Goal: Task Accomplishment & Management: Manage account settings

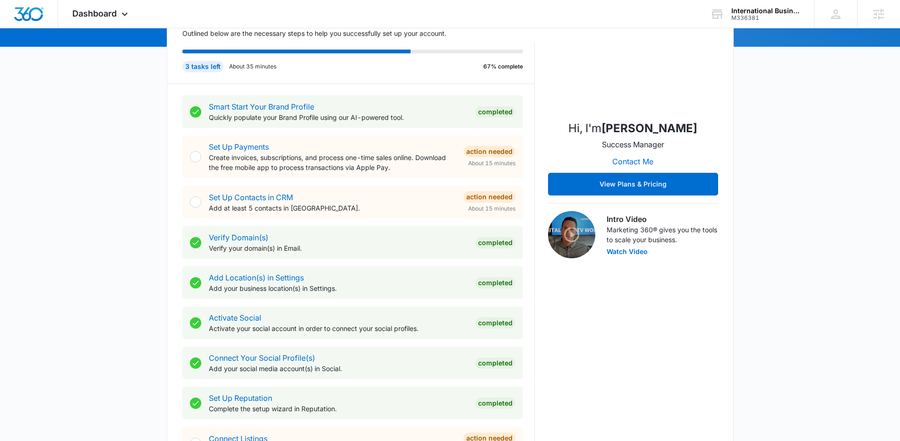
scroll to position [140, 0]
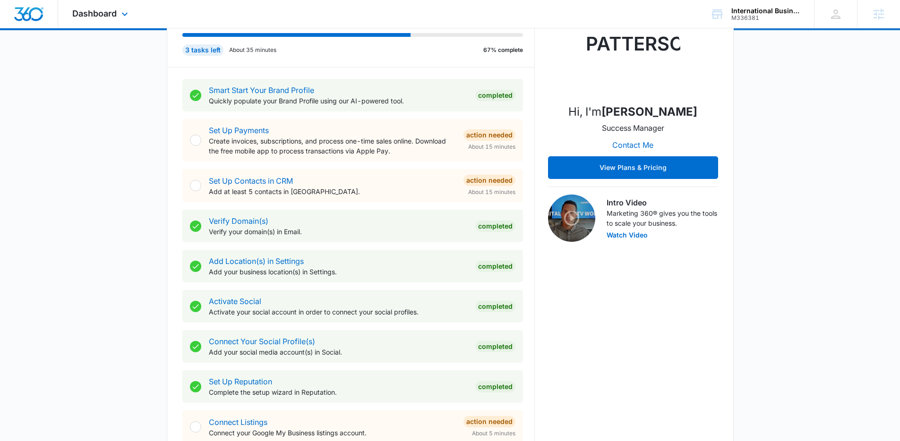
click at [103, 18] on div "Dashboard Apps Reputation Forms CRM Email Social POS Content Ads Intelligence F…" at bounding box center [101, 14] width 86 height 28
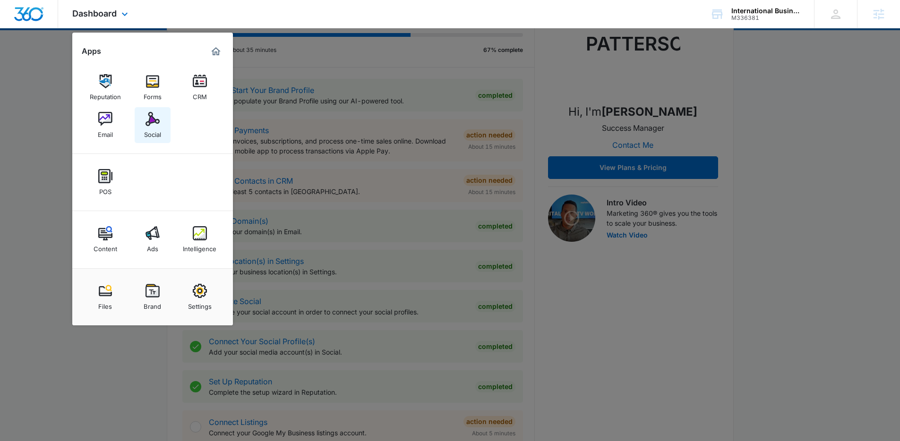
click at [152, 125] on img at bounding box center [153, 119] width 14 height 14
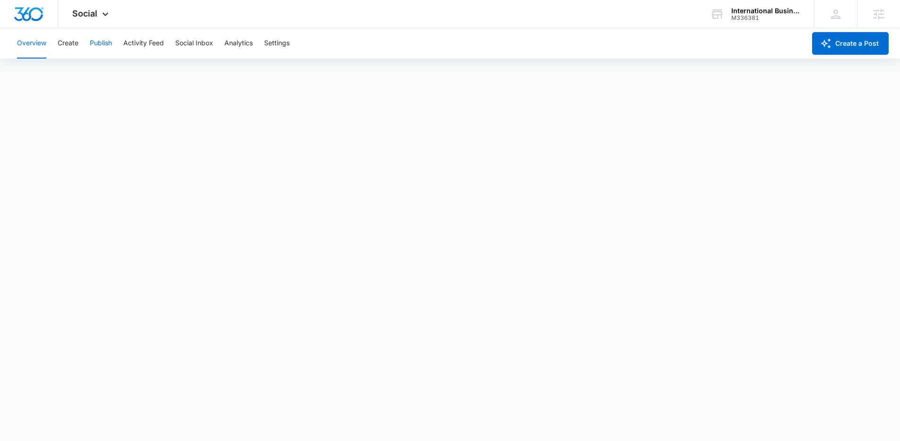
click at [97, 46] on button "Publish" at bounding box center [101, 43] width 22 height 30
click at [84, 77] on button "Schedules" at bounding box center [72, 72] width 32 height 26
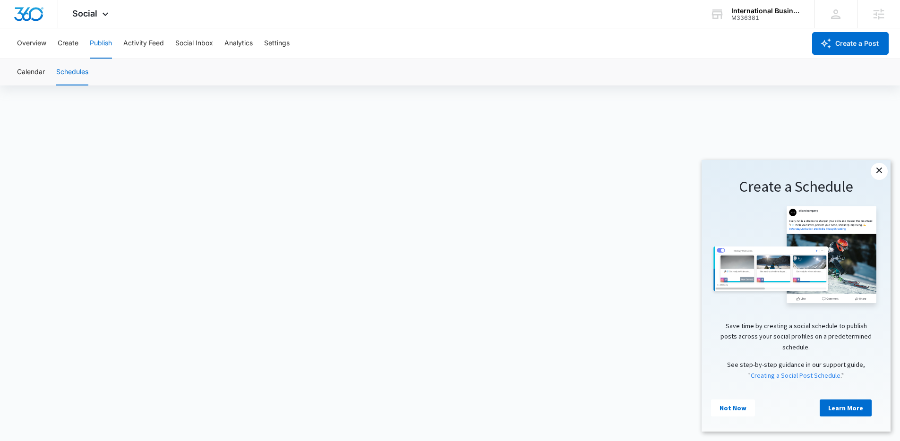
click at [882, 171] on link "×" at bounding box center [879, 171] width 17 height 17
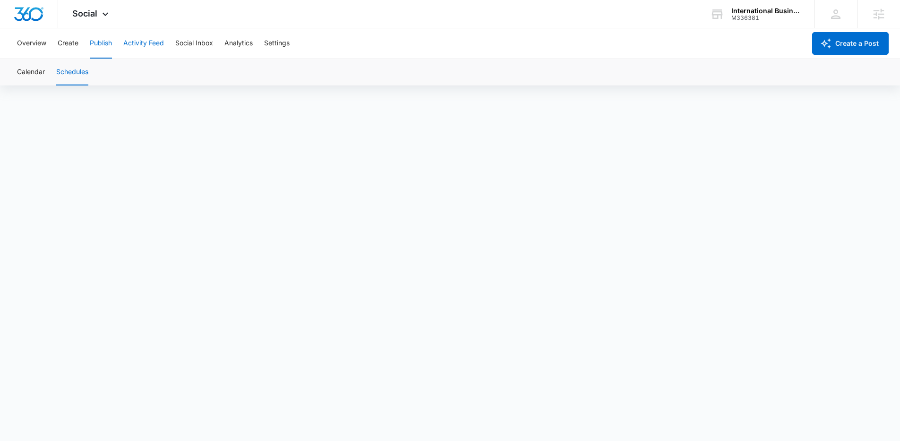
click at [131, 45] on button "Activity Feed" at bounding box center [143, 43] width 41 height 30
click at [204, 47] on button "Social Inbox" at bounding box center [194, 43] width 38 height 30
click at [75, 50] on button "Create" at bounding box center [68, 43] width 21 height 30
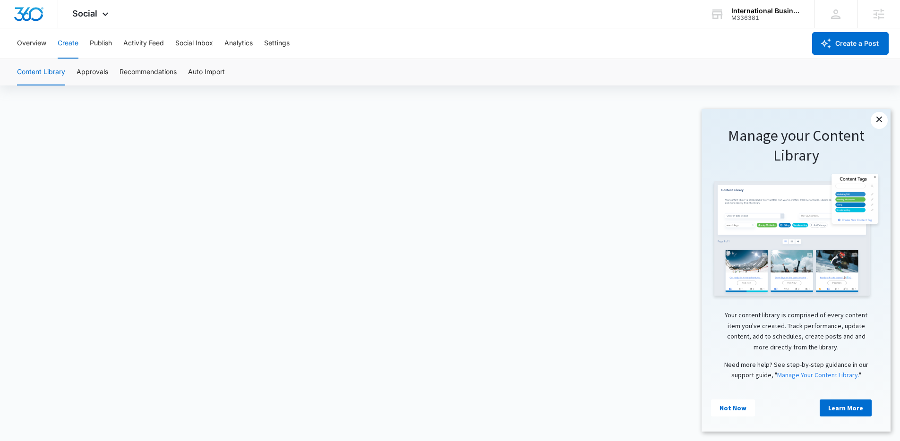
click at [880, 123] on link "×" at bounding box center [879, 120] width 17 height 17
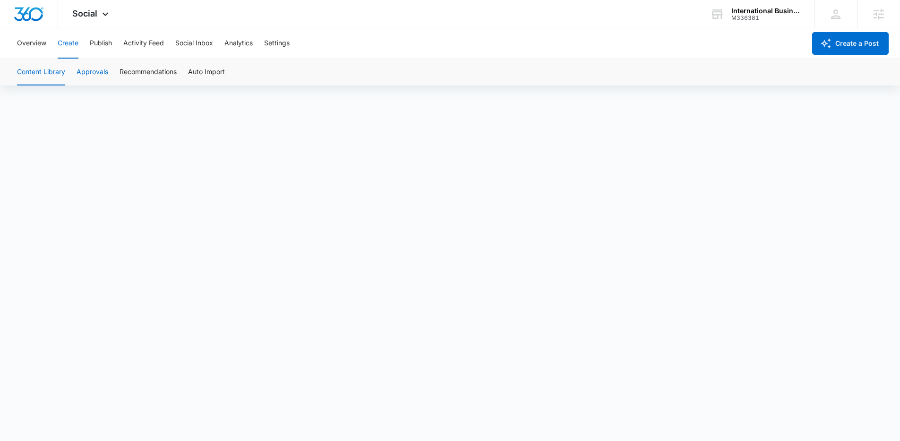
click at [97, 82] on button "Approvals" at bounding box center [93, 72] width 32 height 26
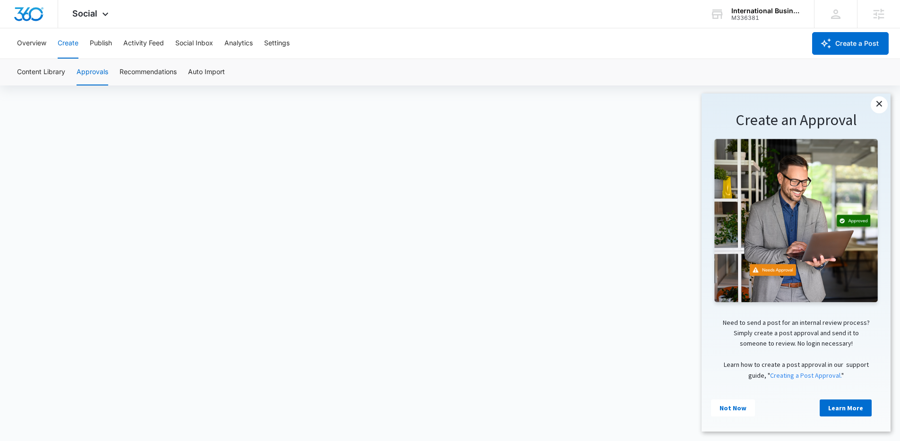
click at [877, 110] on link "×" at bounding box center [879, 104] width 17 height 17
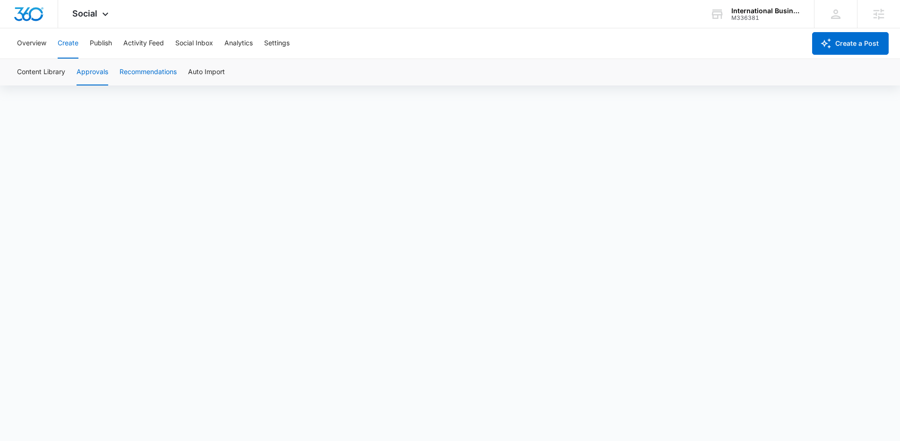
click at [139, 73] on button "Recommendations" at bounding box center [148, 72] width 57 height 26
click at [236, 67] on div "Content Library Approvals Recommendations Auto Import" at bounding box center [450, 72] width 878 height 26
click at [150, 57] on button "Activity Feed" at bounding box center [143, 43] width 41 height 30
click at [102, 49] on button "Publish" at bounding box center [101, 43] width 22 height 30
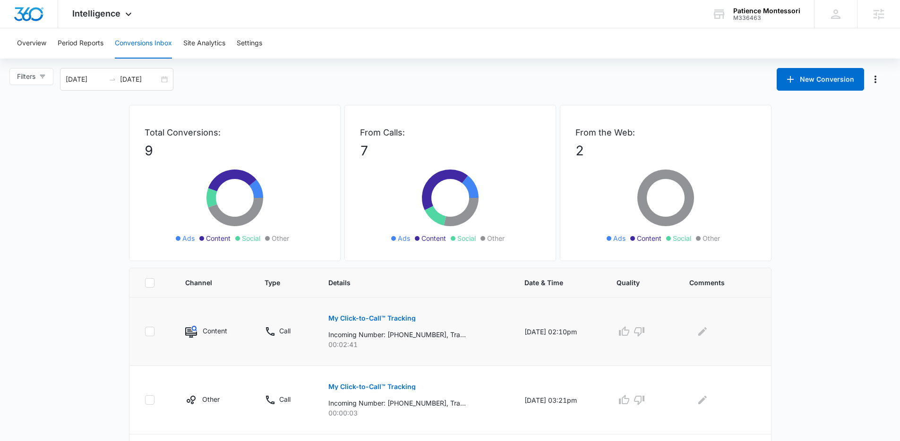
click at [397, 317] on p "My Click-to-Call™ Tracking" at bounding box center [372, 318] width 87 height 7
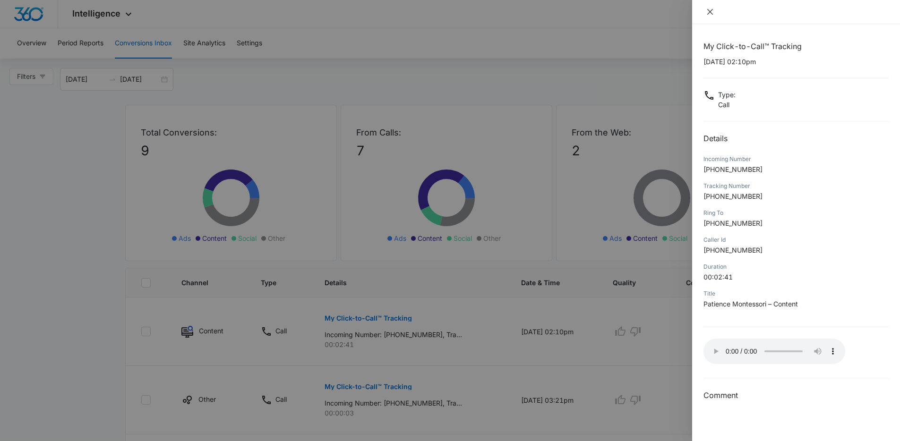
click at [717, 8] on button "Close" at bounding box center [710, 12] width 13 height 9
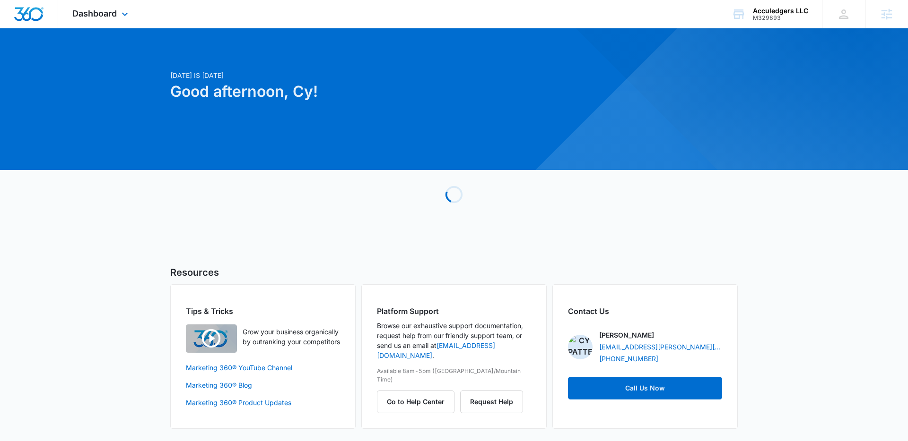
click at [87, 6] on div "Dashboard Apps Reputation Websites Forms CRM Email Social Shop Payments POS Con…" at bounding box center [101, 14] width 86 height 28
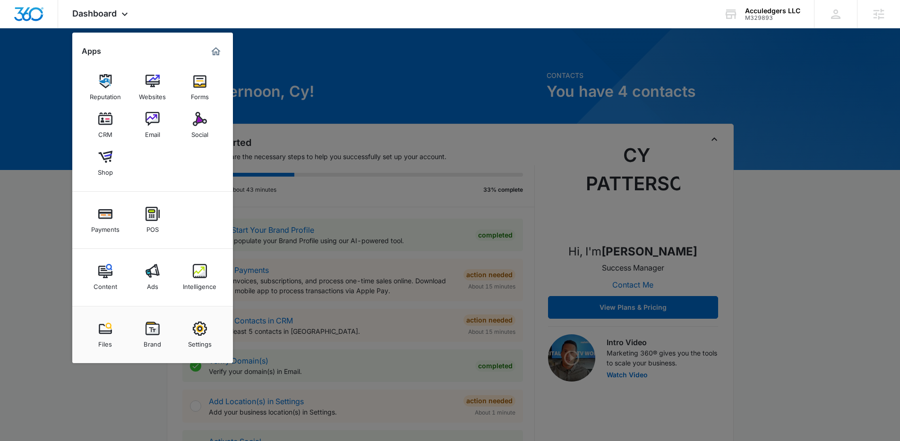
click at [283, 127] on div at bounding box center [450, 220] width 900 height 441
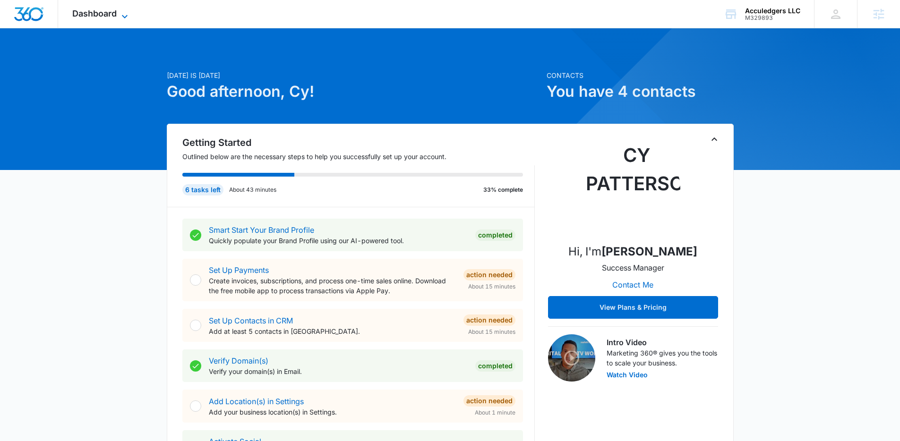
click at [125, 15] on icon at bounding box center [124, 16] width 11 height 11
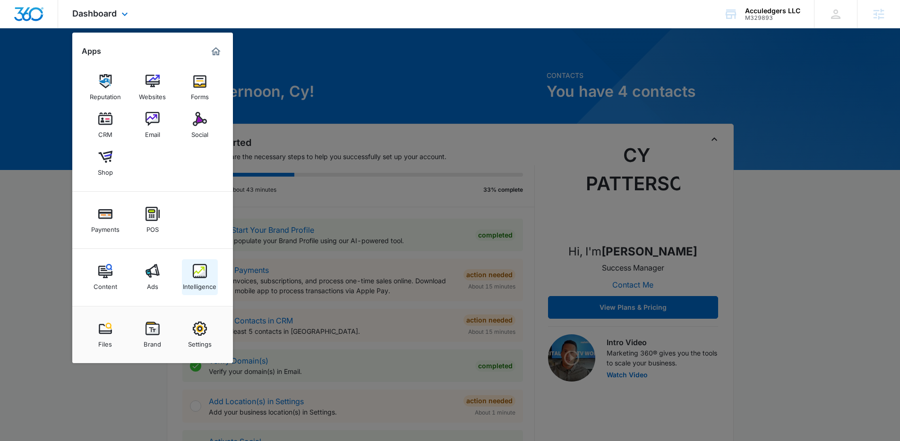
click at [195, 274] on img at bounding box center [200, 271] width 14 height 14
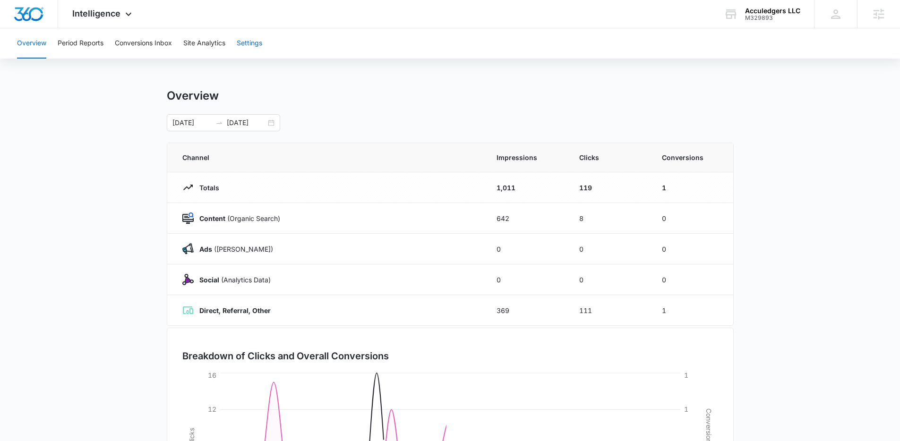
click at [249, 48] on button "Settings" at bounding box center [250, 43] width 26 height 30
